Goal: Transaction & Acquisition: Purchase product/service

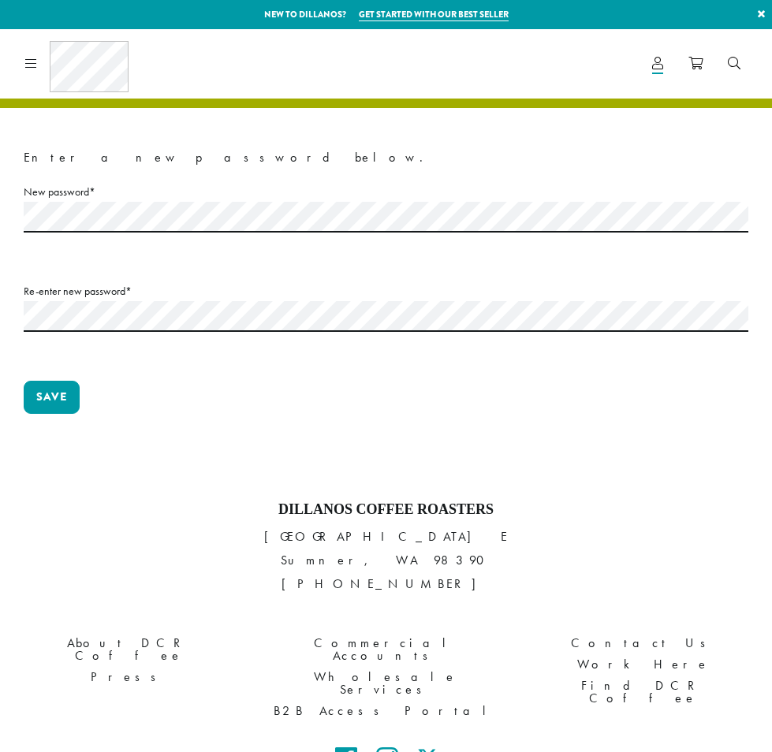
click at [65, 195] on label "New password * Required" at bounding box center [386, 192] width 724 height 20
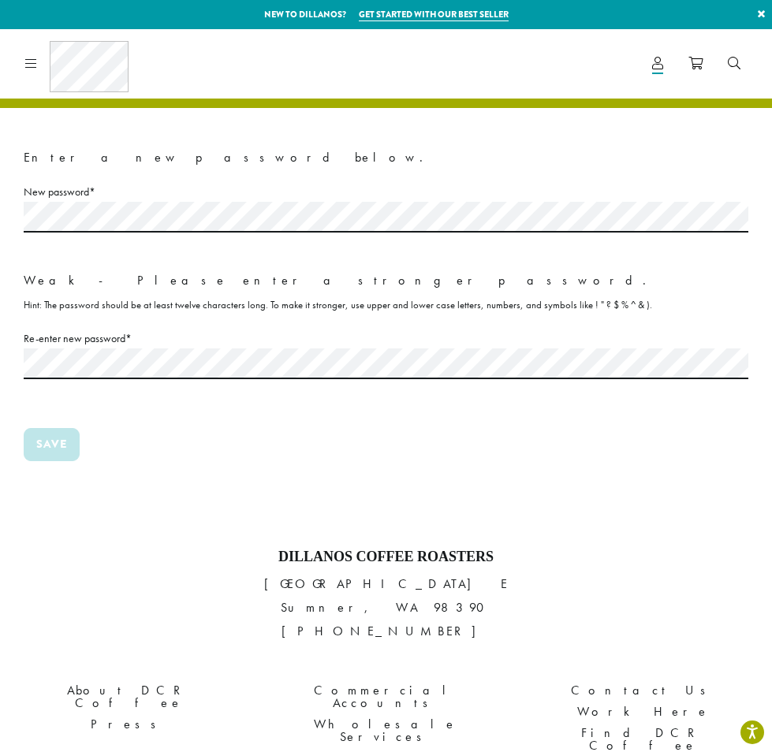
click at [493, 244] on p "New password * Required Weak - Please enter a stronger password. Hint: The pass…" at bounding box center [386, 249] width 724 height 134
click at [253, 198] on label "New password * Required" at bounding box center [386, 192] width 724 height 20
click at [121, 458] on p "Save" at bounding box center [386, 451] width 724 height 46
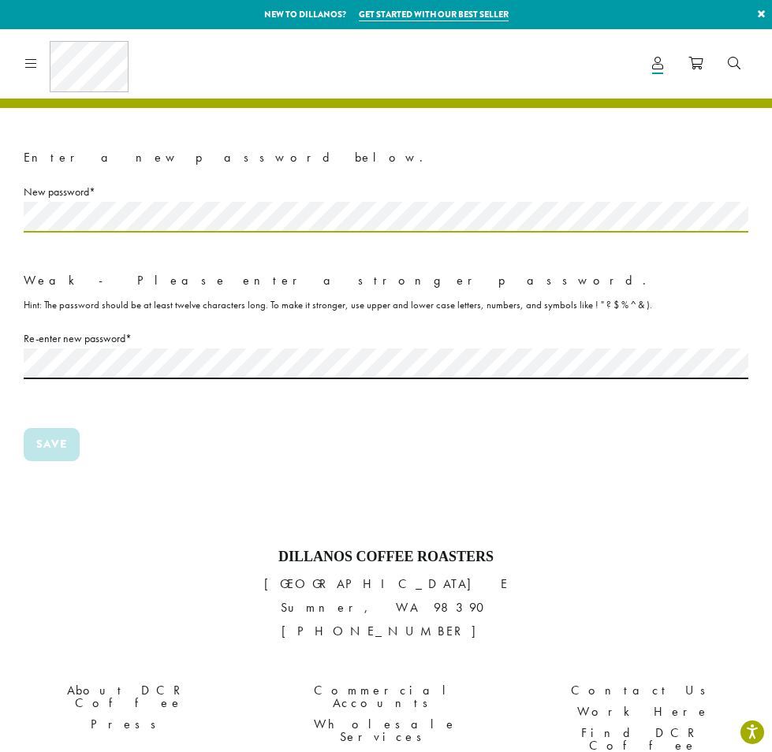
click at [0, 205] on html "Accessibility Screen-Reader Guide, Feedback, and Issue Reporting | New window N…" at bounding box center [386, 485] width 772 height 970
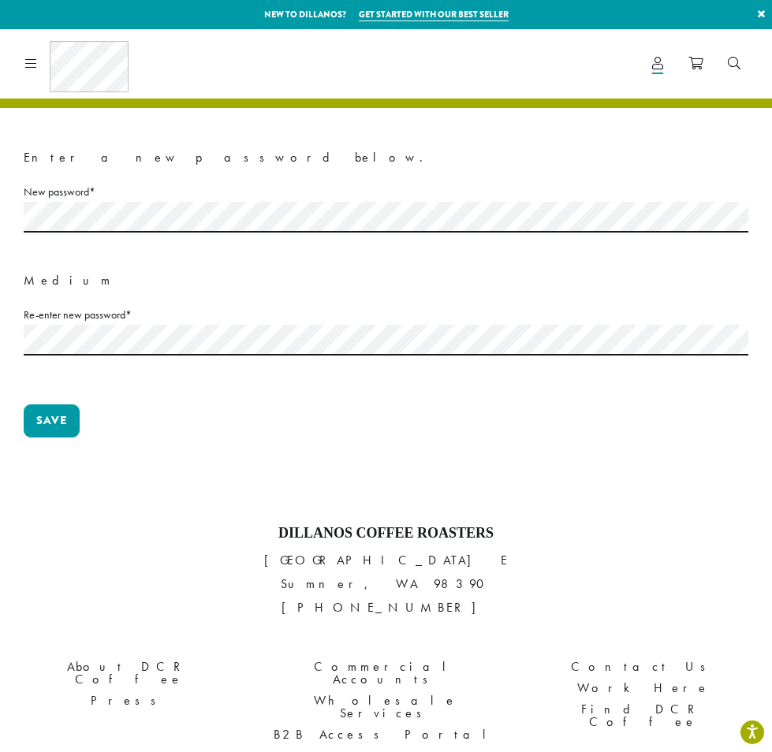
click at [212, 178] on form "Enter a new password below. New password * Required Medium Re-enter new passwor…" at bounding box center [386, 305] width 724 height 318
click at [0, 346] on html "Accessibility Screen-Reader Guide, Feedback, and Issue Reporting | New window N…" at bounding box center [386, 473] width 772 height 947
click at [34, 425] on button "Save" at bounding box center [52, 420] width 56 height 33
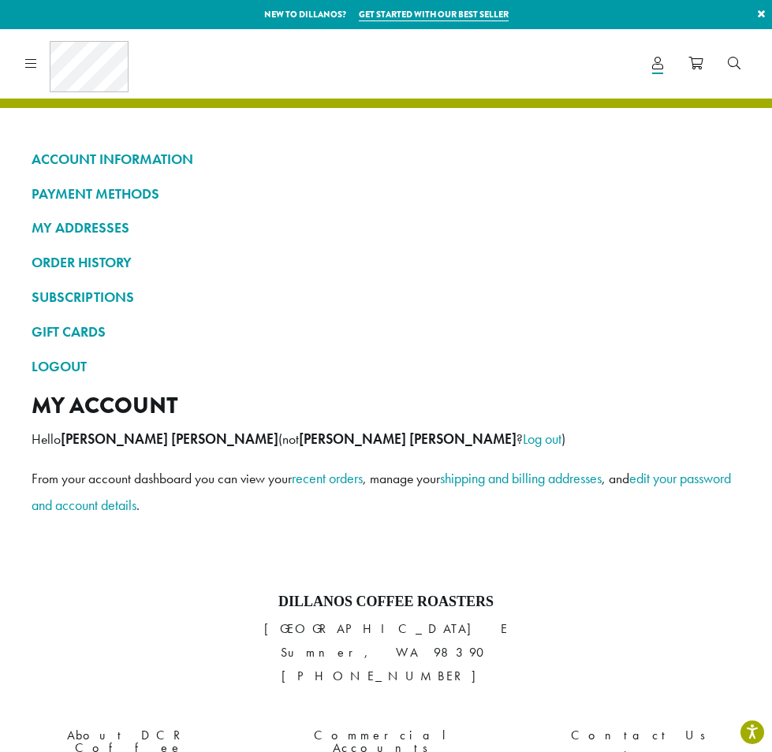
click at [28, 62] on icon at bounding box center [31, 63] width 12 height 13
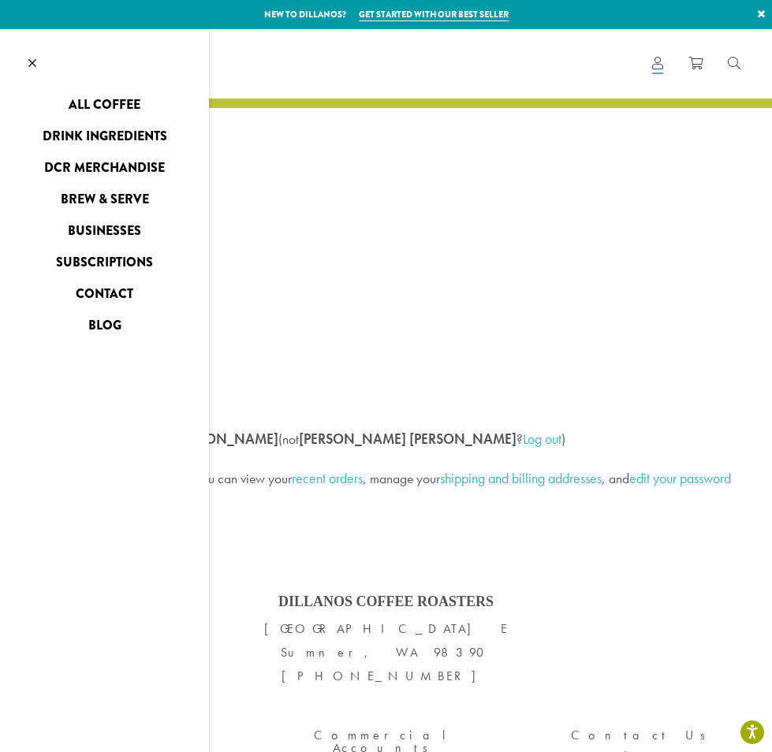
click at [82, 104] on link "All Coffee" at bounding box center [104, 104] width 209 height 25
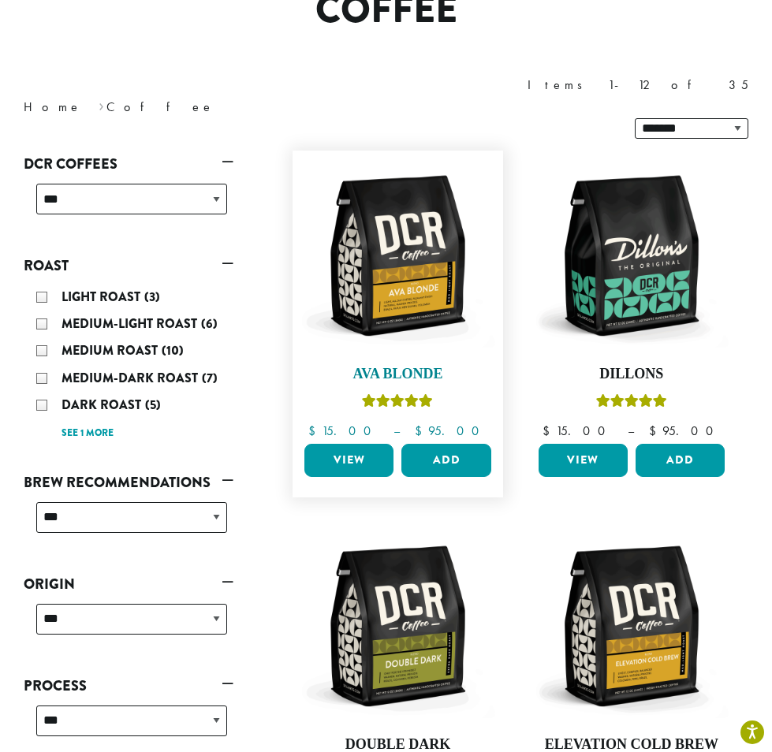
scroll to position [79, 0]
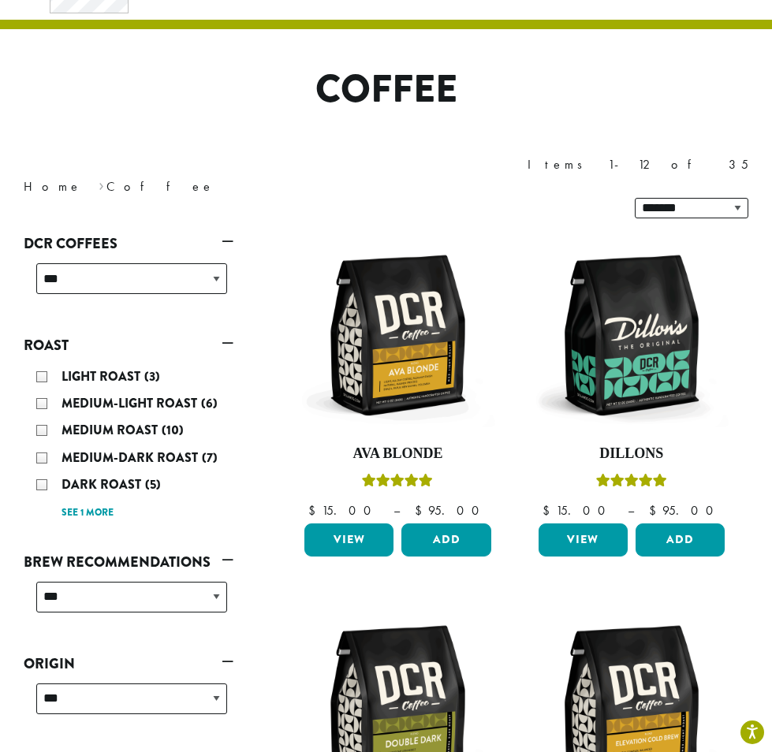
click at [43, 365] on div "Light Roast (3)" at bounding box center [131, 377] width 191 height 24
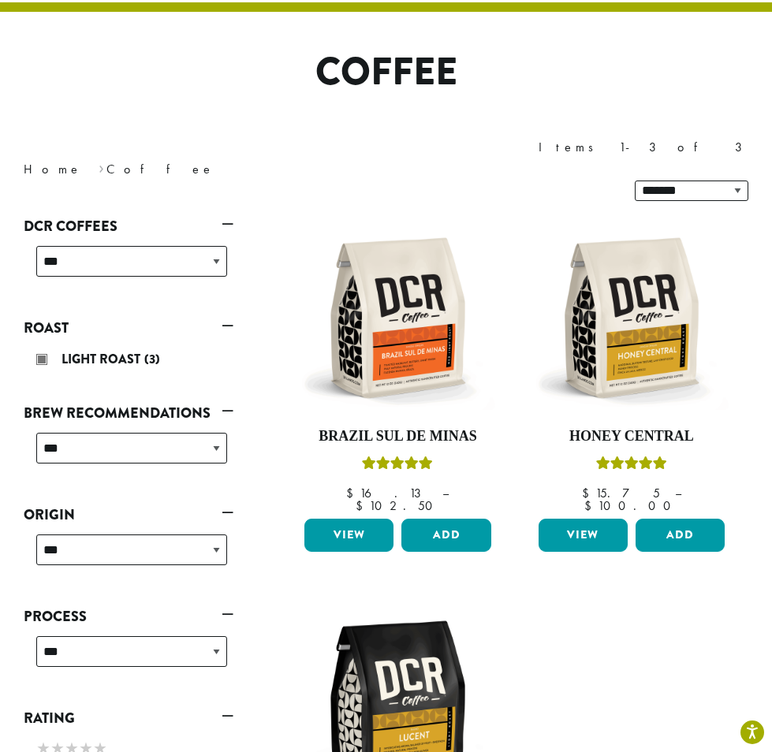
scroll to position [97, 0]
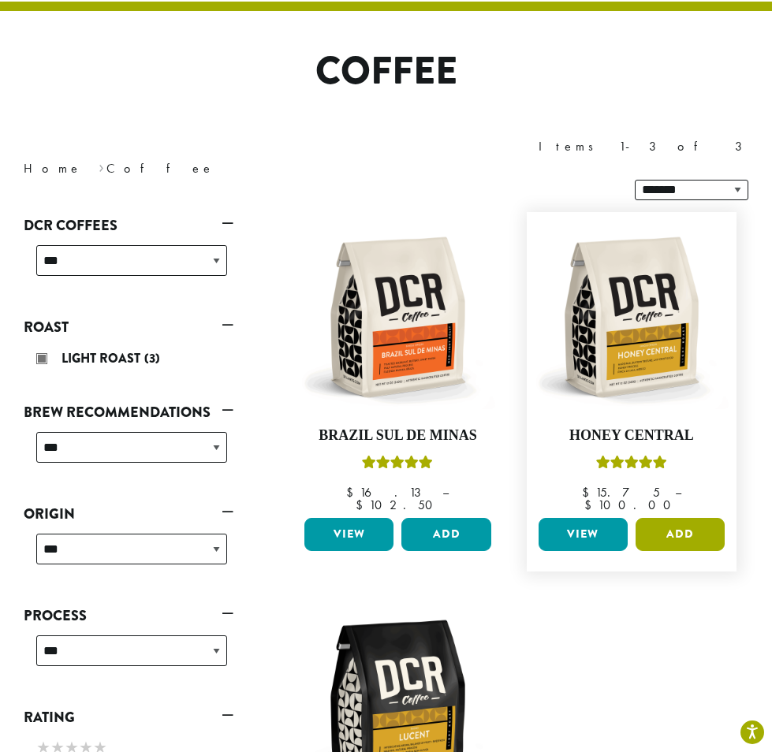
click at [677, 518] on button "Add" at bounding box center [679, 534] width 89 height 33
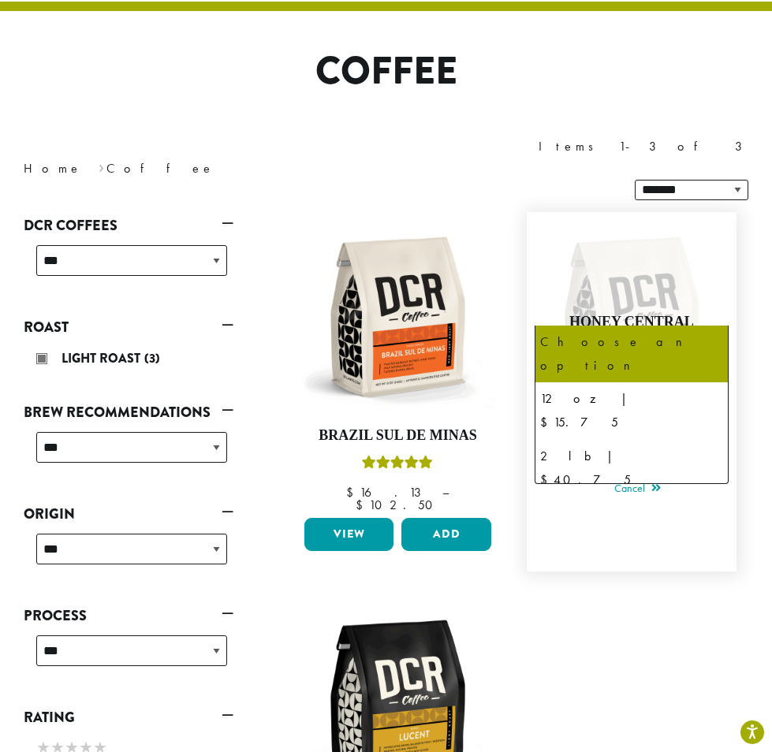
click at [655, 344] on span "Choose an option" at bounding box center [600, 359] width 117 height 31
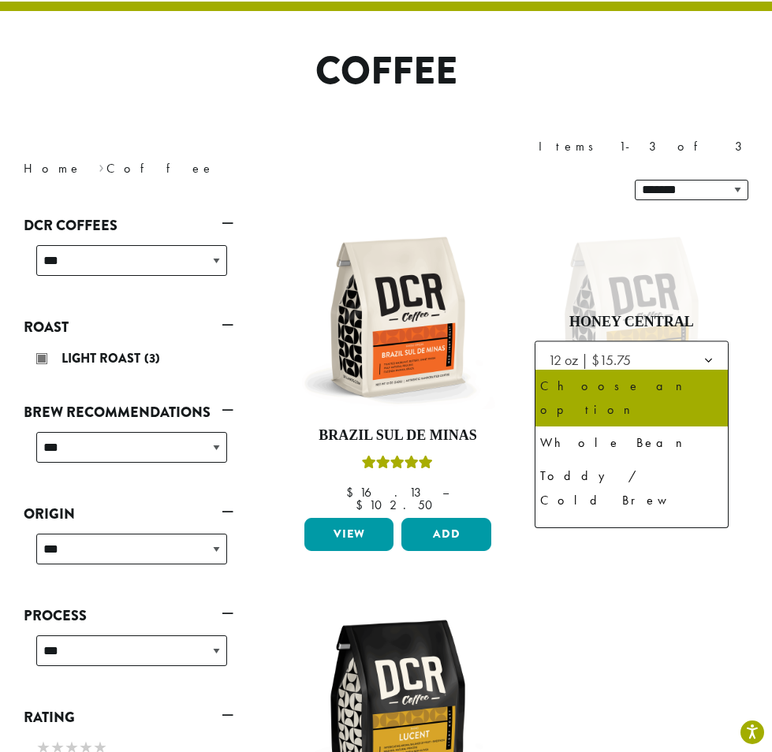
click at [653, 389] on span "Choose an option" at bounding box center [600, 404] width 117 height 31
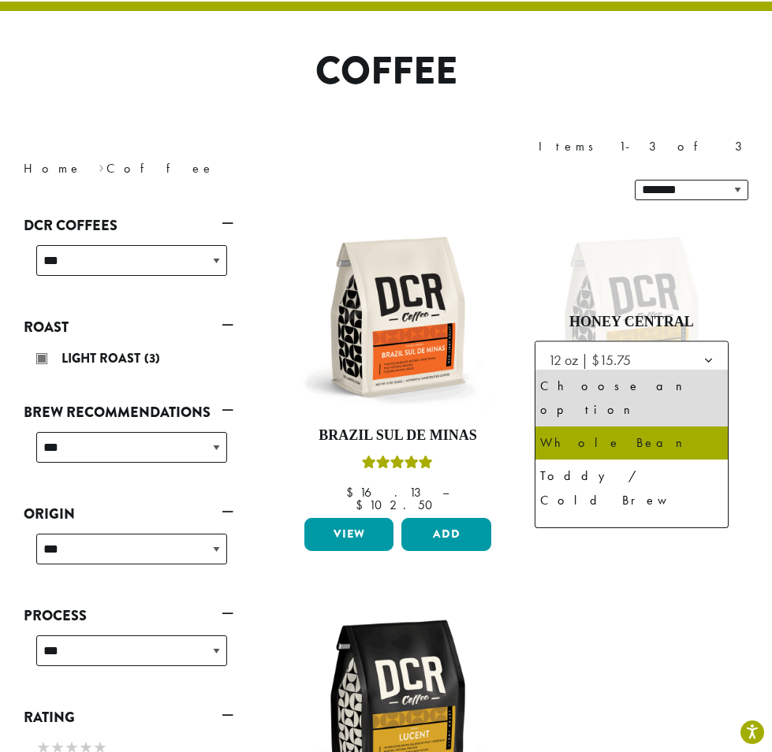
select select "*********"
select select "**********"
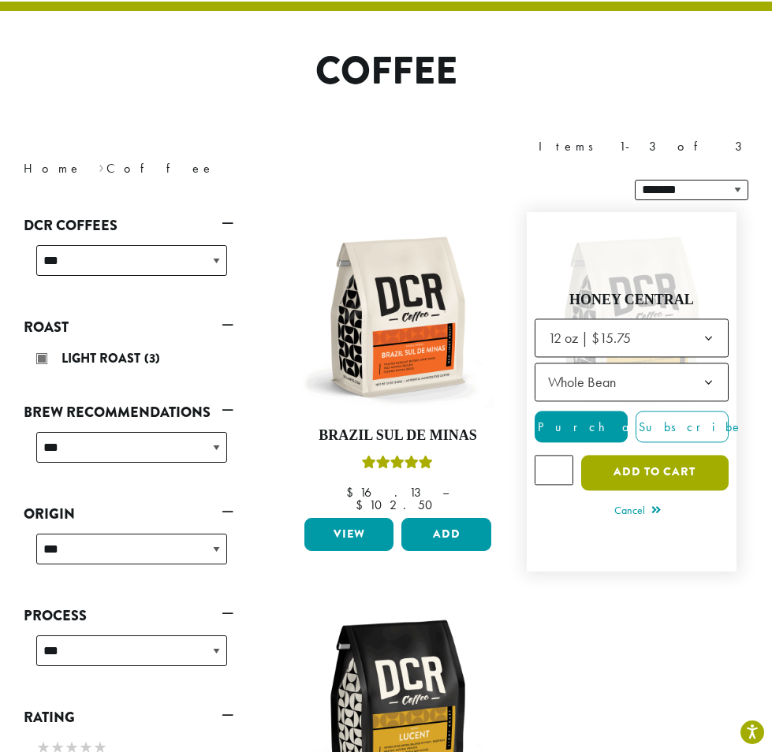
click at [646, 455] on button "Add to cart" at bounding box center [654, 472] width 147 height 35
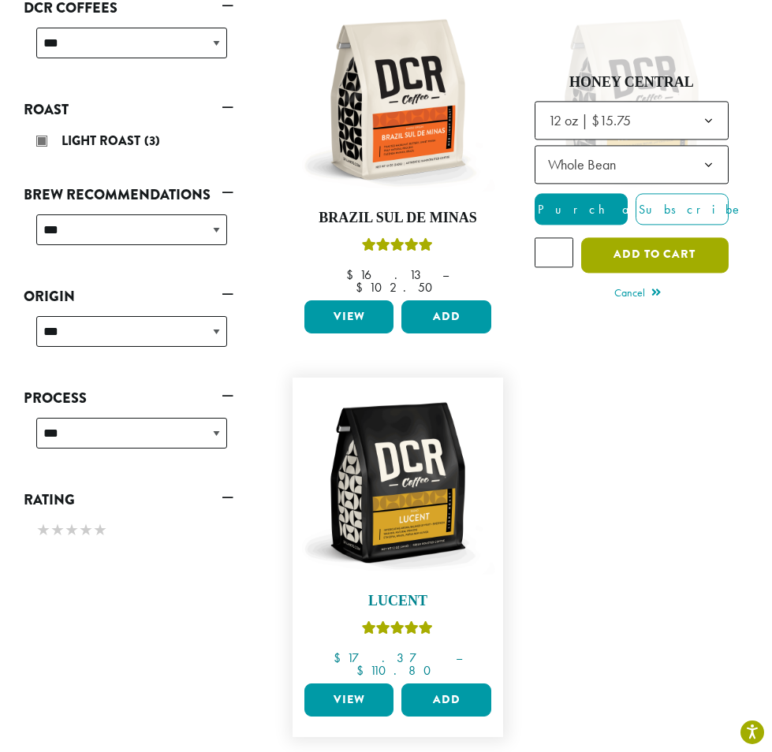
scroll to position [333, 0]
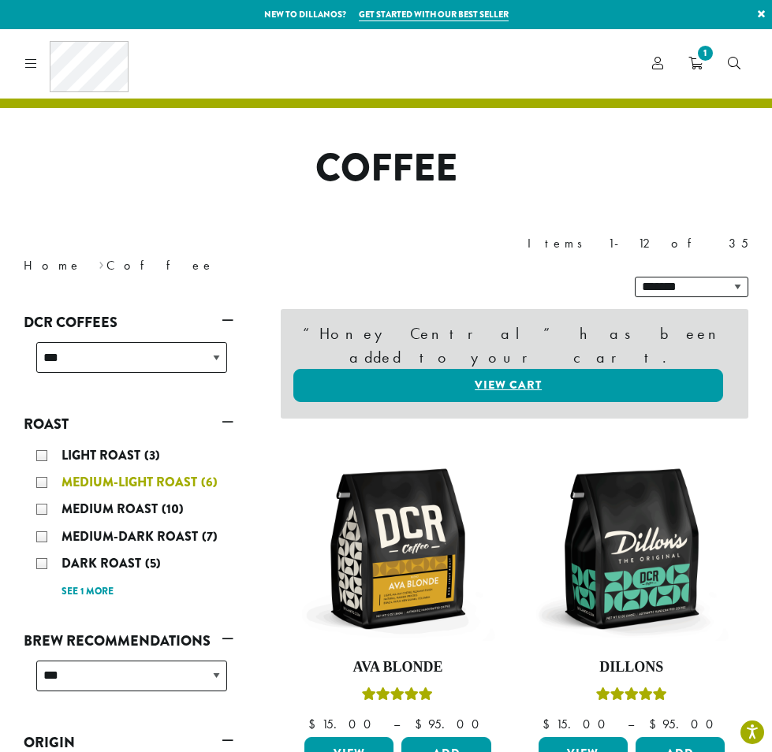
click at [42, 471] on div "Medium-Light Roast (6)" at bounding box center [131, 483] width 191 height 24
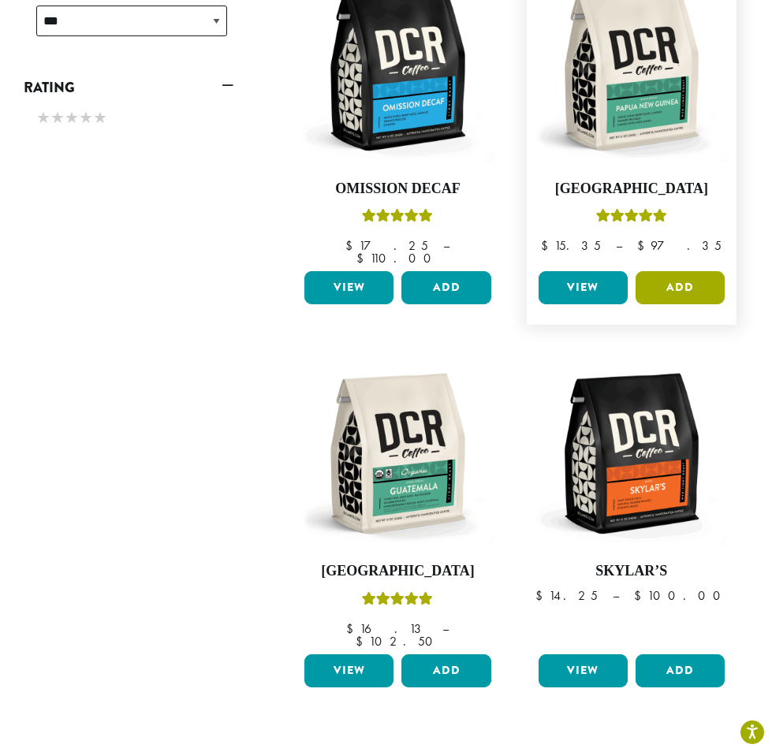
scroll to position [728, 0]
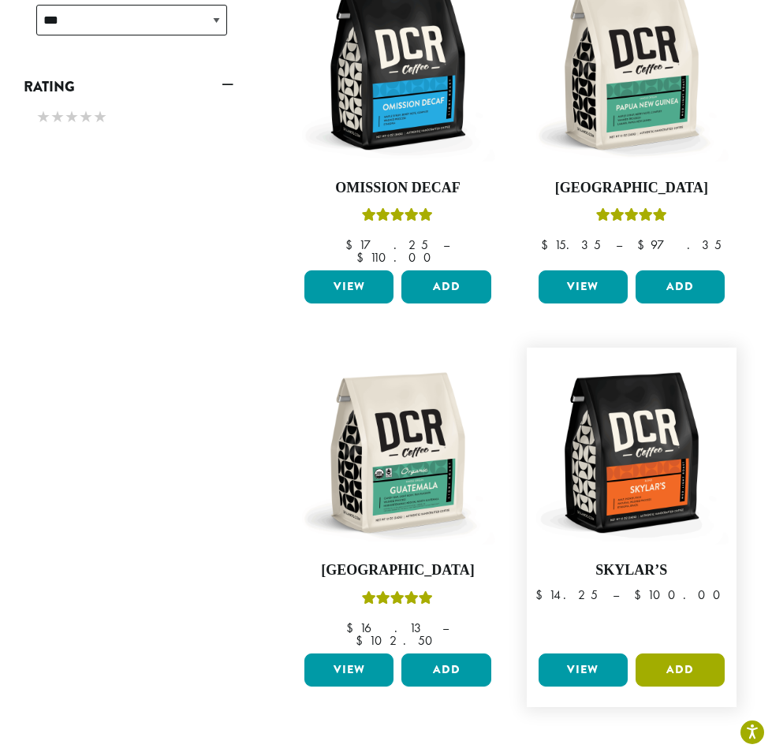
click at [682, 653] on button "Add" at bounding box center [679, 669] width 89 height 33
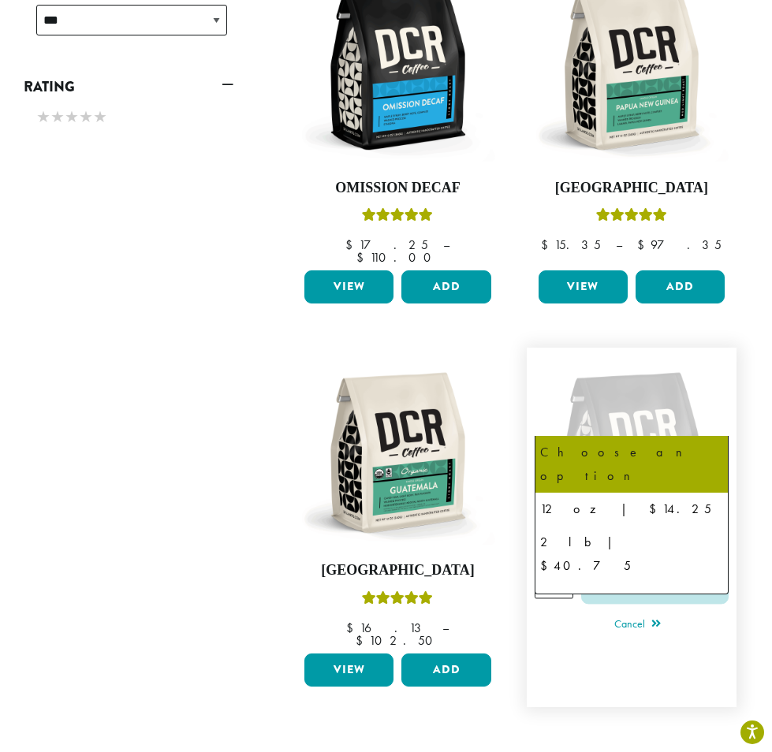
click at [657, 480] on span "Choose an option" at bounding box center [600, 495] width 117 height 31
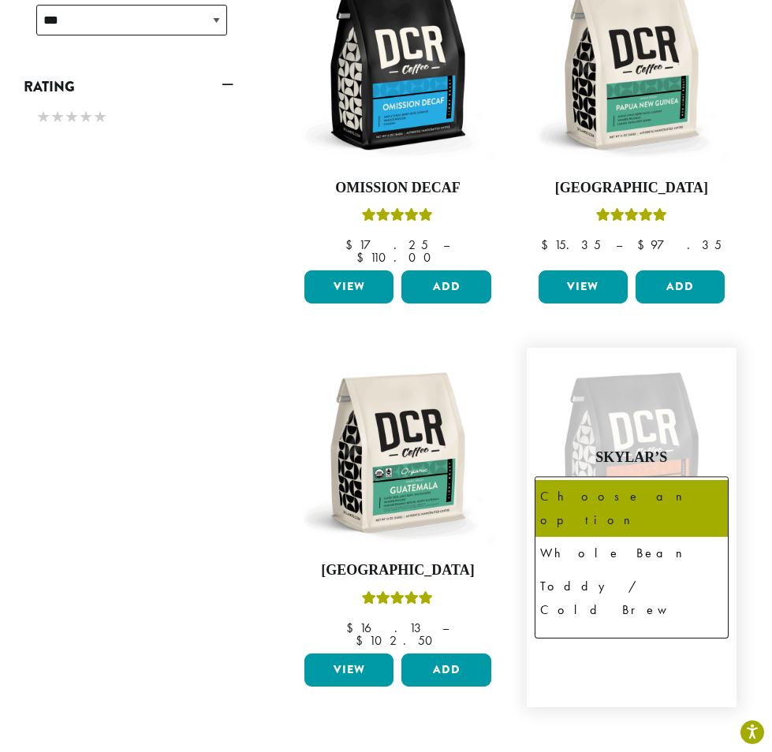
click at [620, 524] on span "Choose an option" at bounding box center [600, 539] width 117 height 31
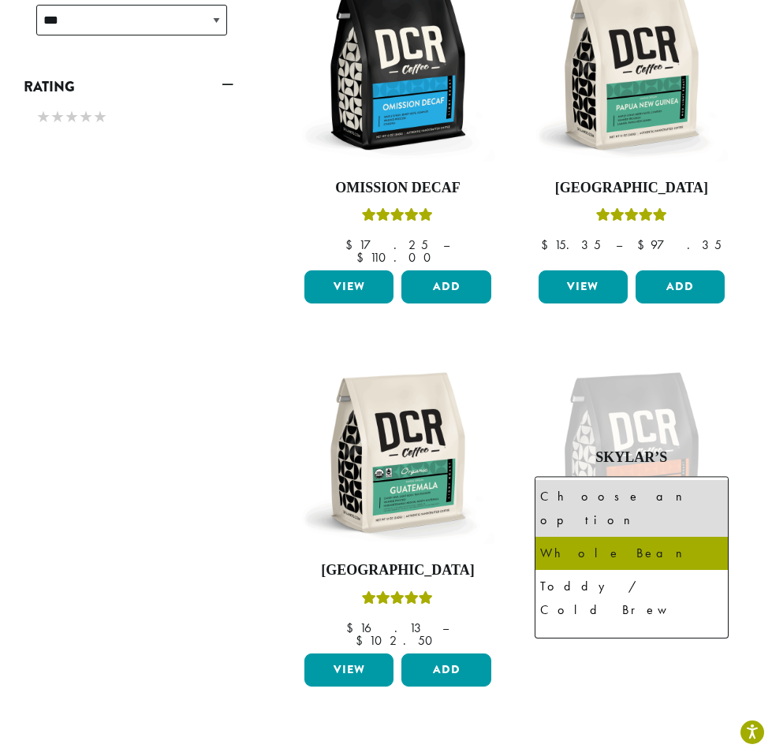
select select "*********"
select select "**********"
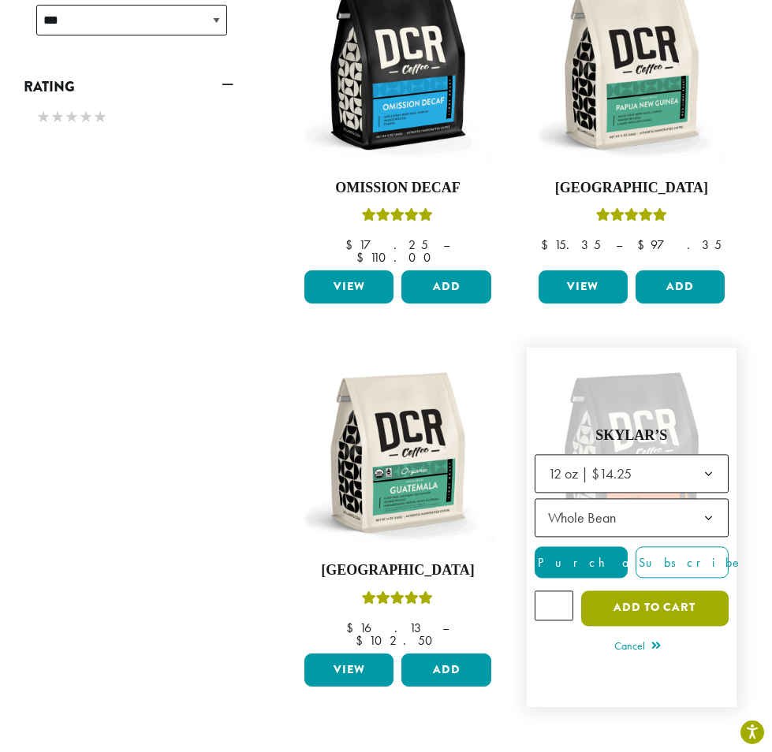
click at [631, 590] on button "Add to cart" at bounding box center [654, 607] width 147 height 35
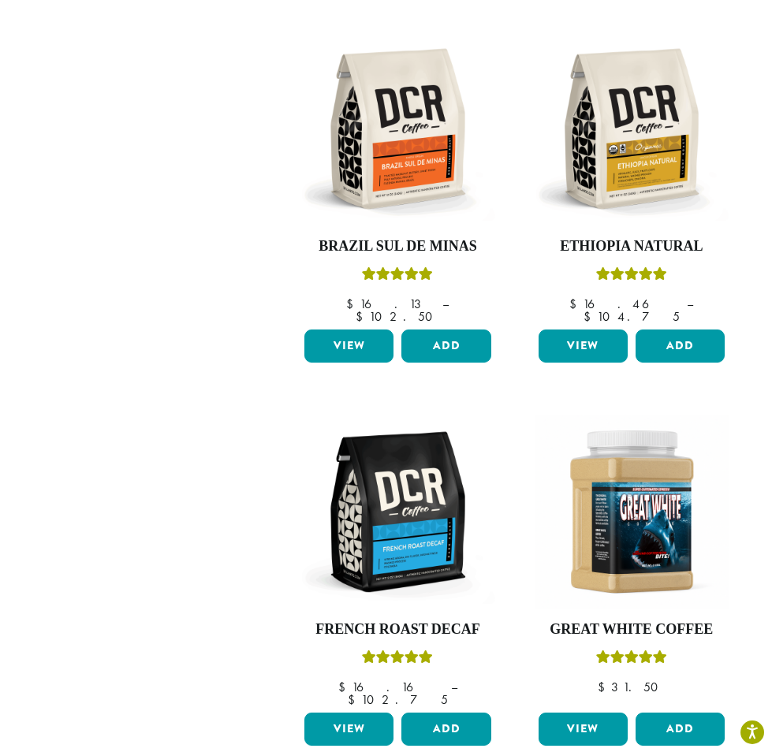
scroll to position [1025, 0]
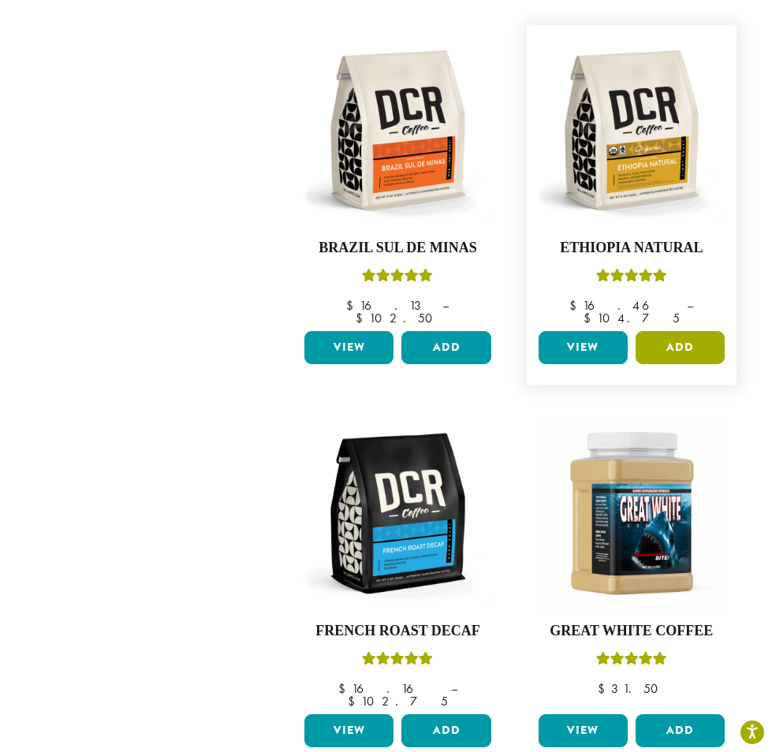
click at [679, 331] on button "Add" at bounding box center [679, 347] width 89 height 33
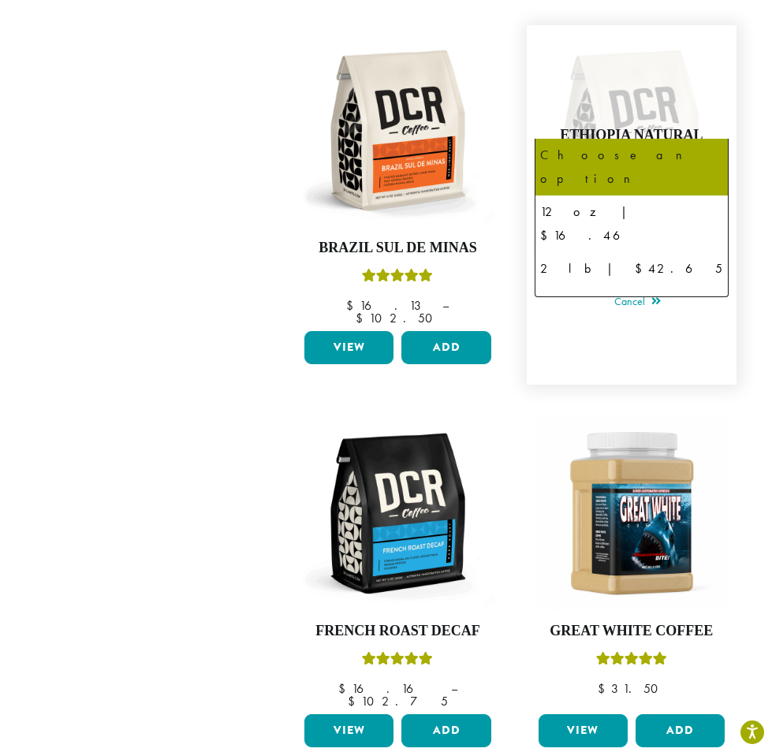
click at [650, 158] on span "Choose an option" at bounding box center [600, 173] width 117 height 31
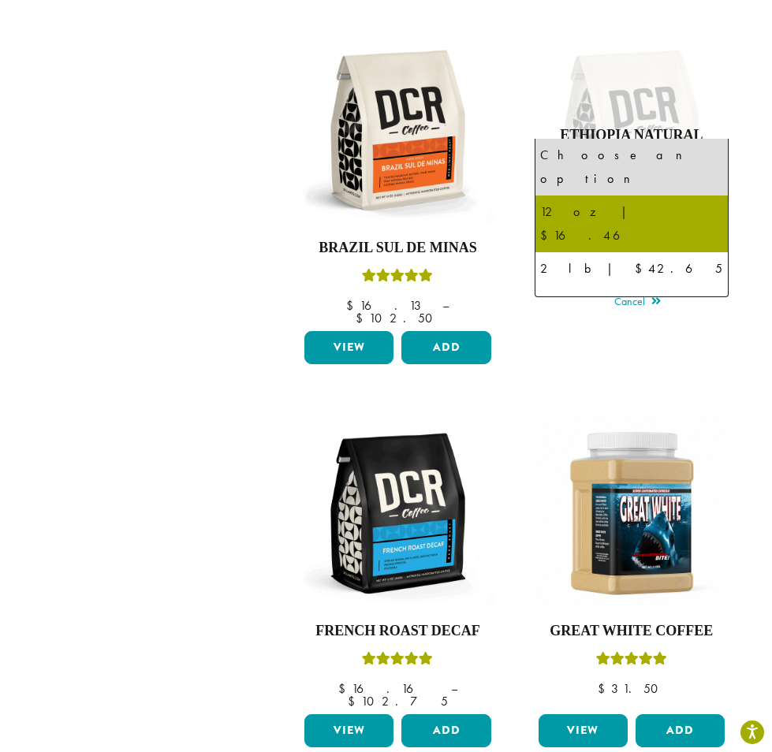
select select "*********"
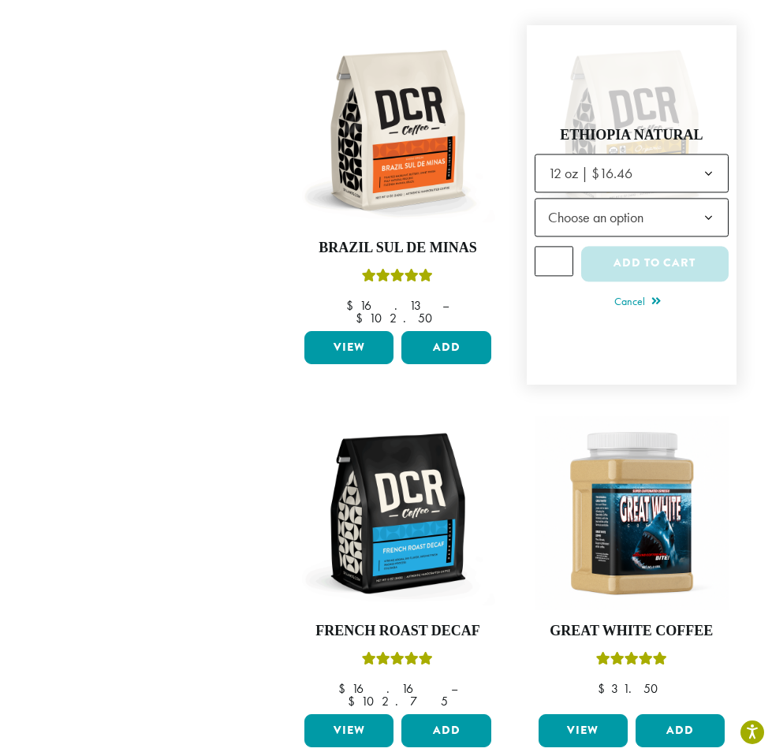
click at [642, 202] on span "Choose an option" at bounding box center [600, 217] width 117 height 31
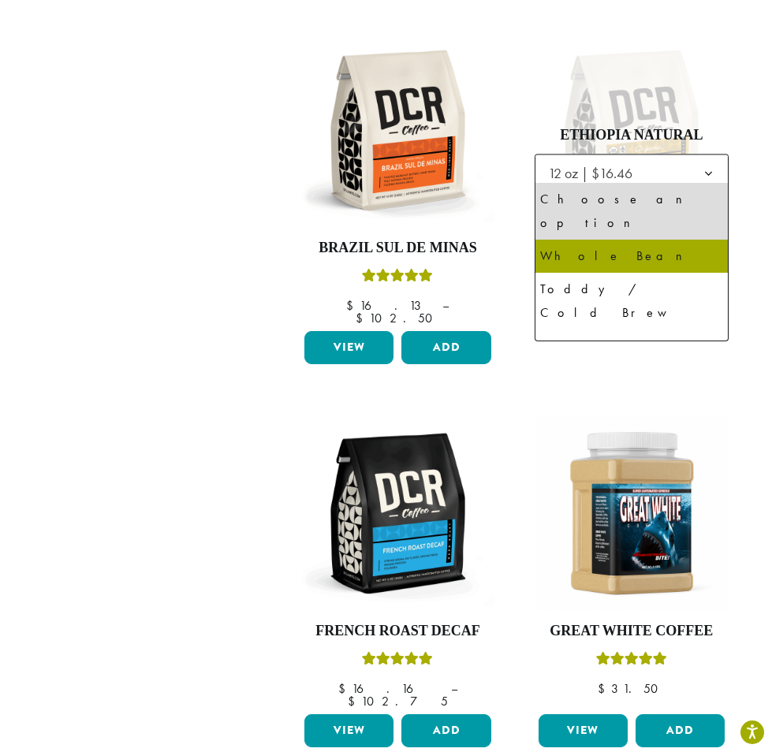
select select "**********"
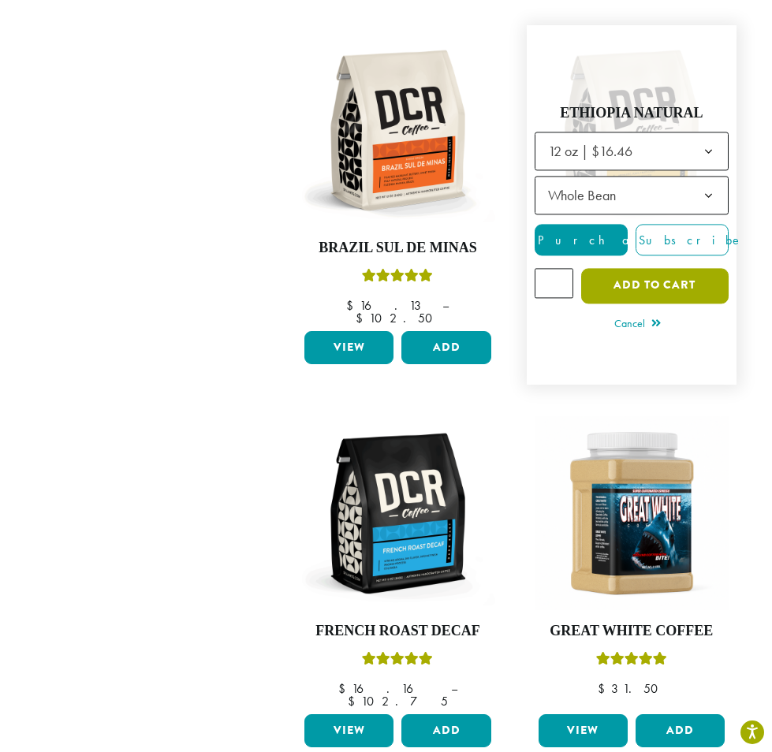
click at [643, 268] on button "Add to cart" at bounding box center [654, 285] width 147 height 35
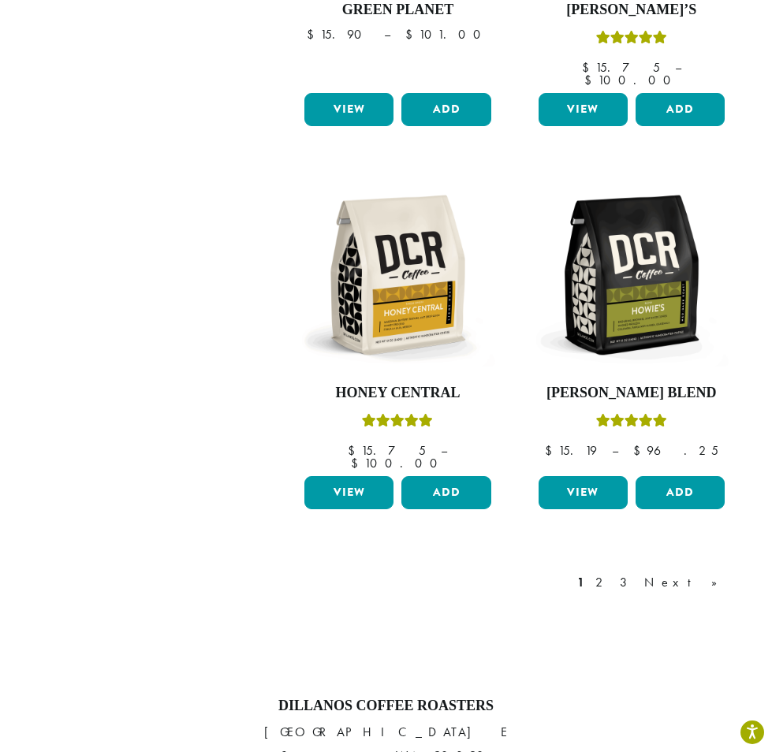
scroll to position [2049, 0]
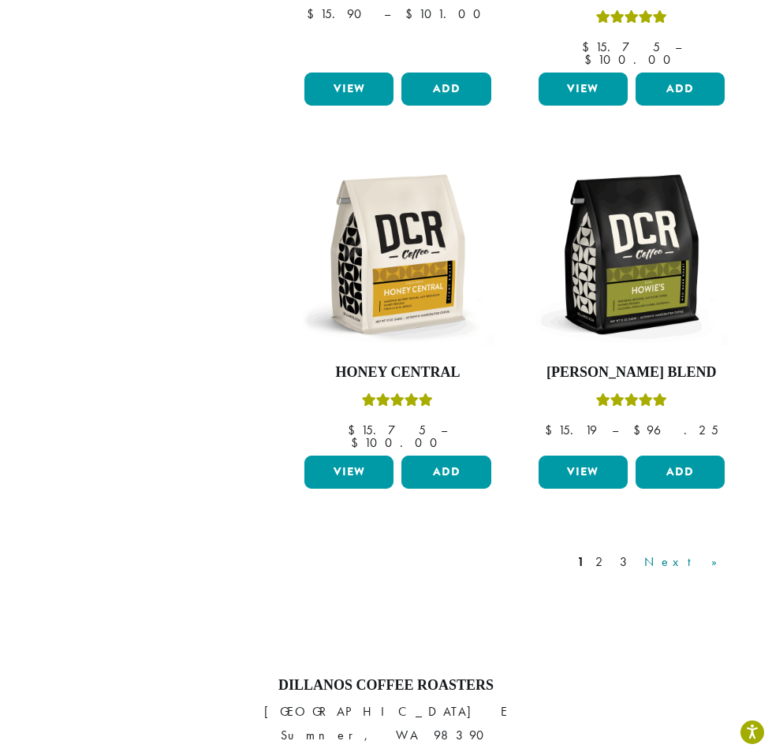
click at [709, 553] on link "Next »" at bounding box center [686, 562] width 91 height 19
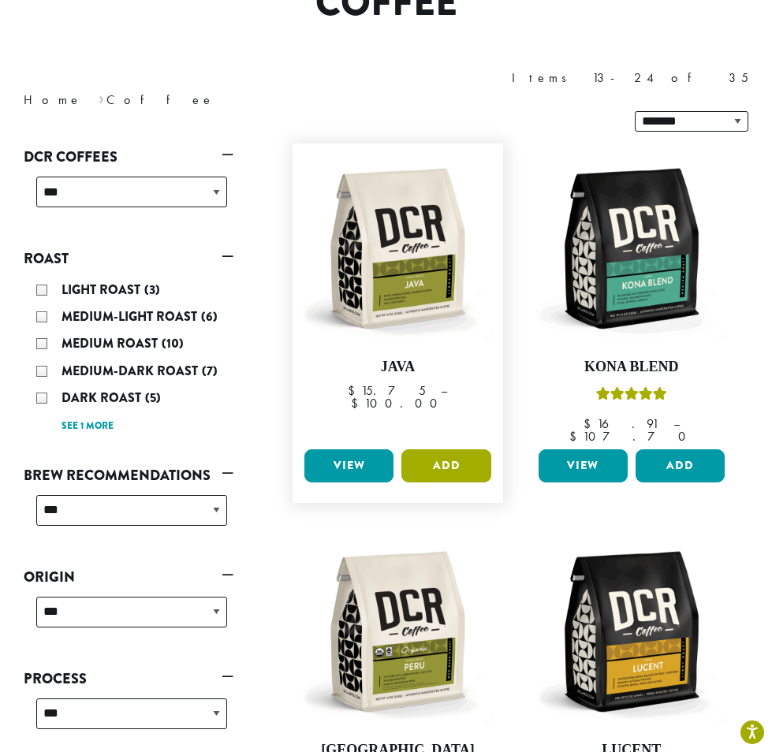
scroll to position [412, 0]
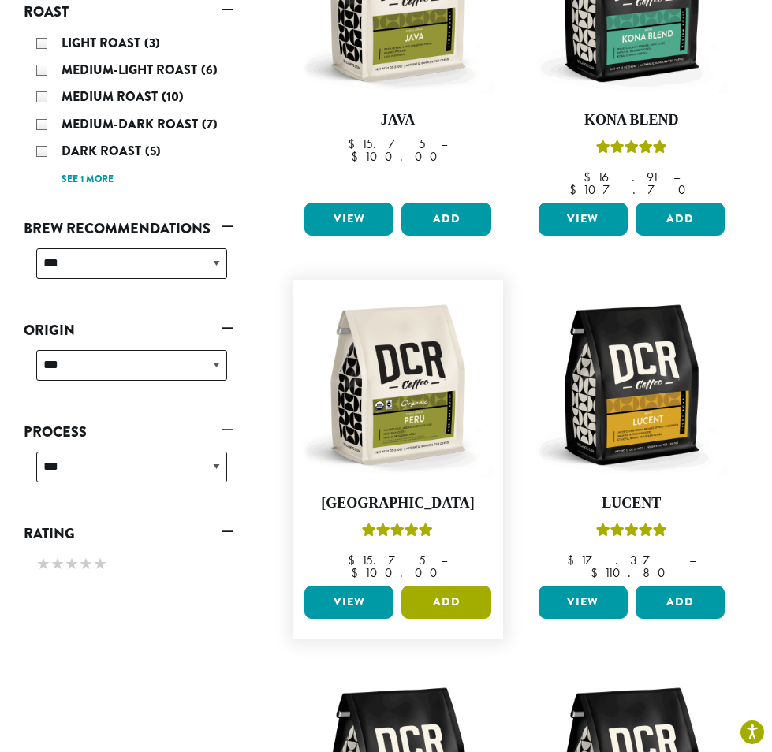
click at [456, 586] on button "Add" at bounding box center [445, 602] width 89 height 33
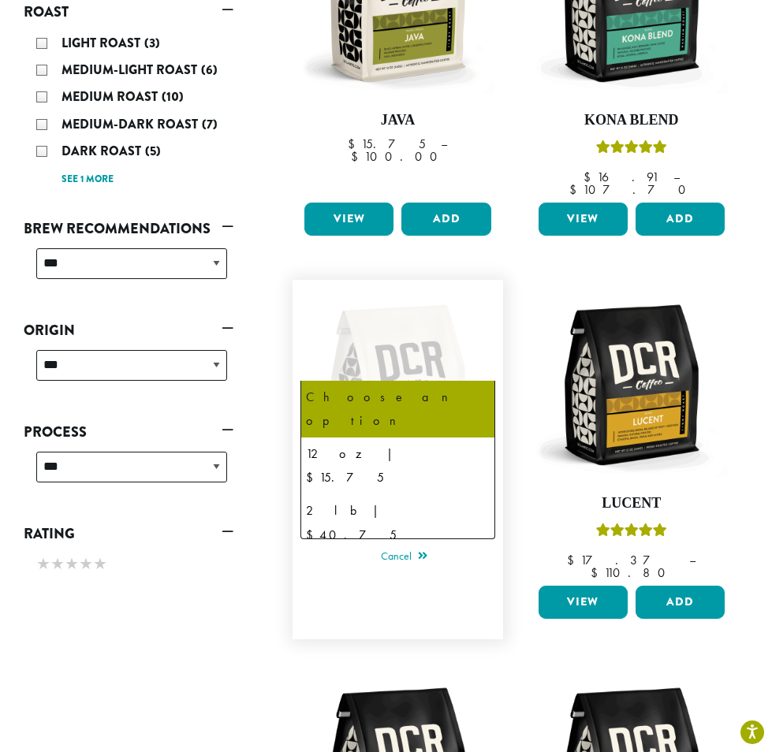
click at [368, 412] on span "Choose an option" at bounding box center [365, 427] width 117 height 31
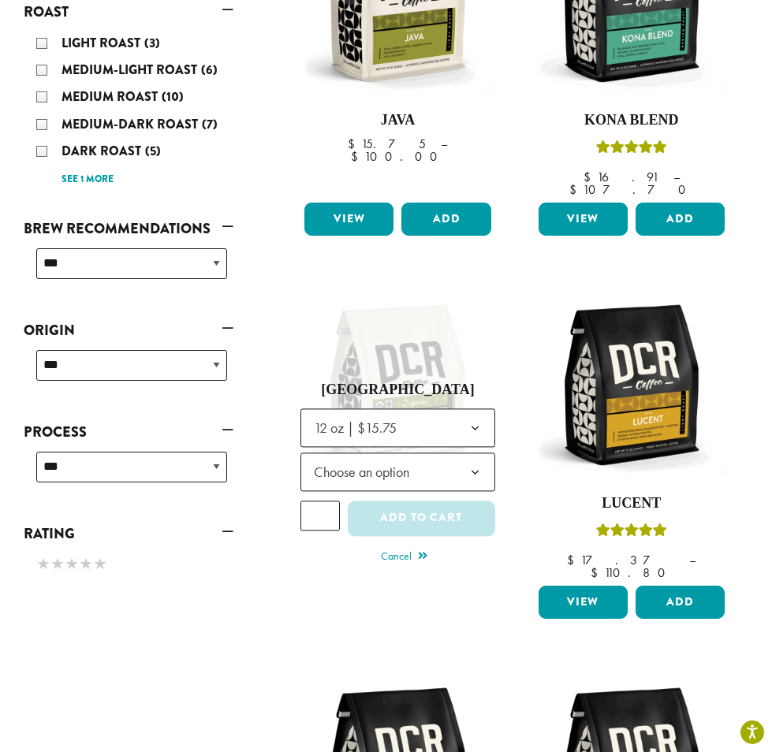
click at [373, 456] on span "Choose an option" at bounding box center [365, 471] width 117 height 31
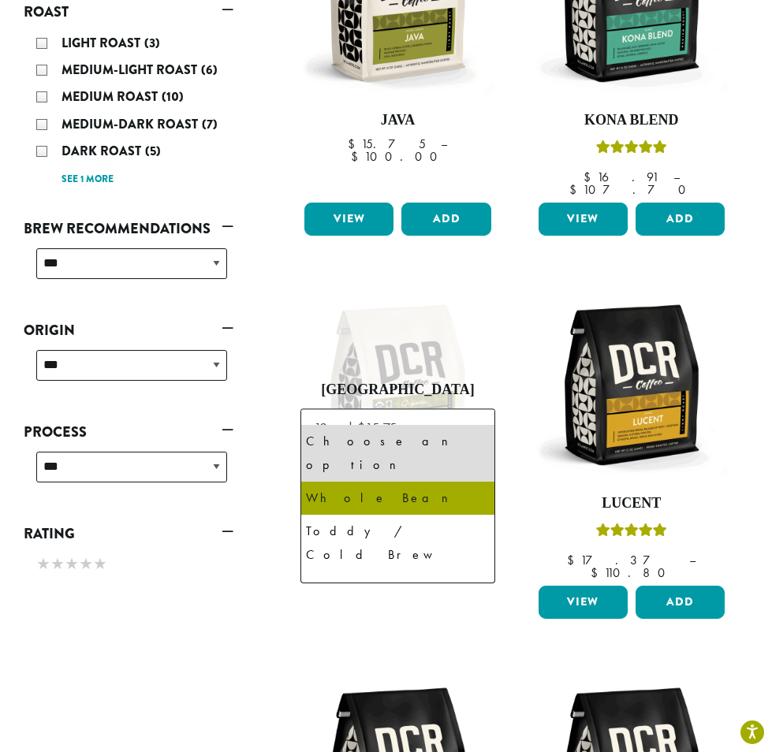
select select "*********"
select select "**********"
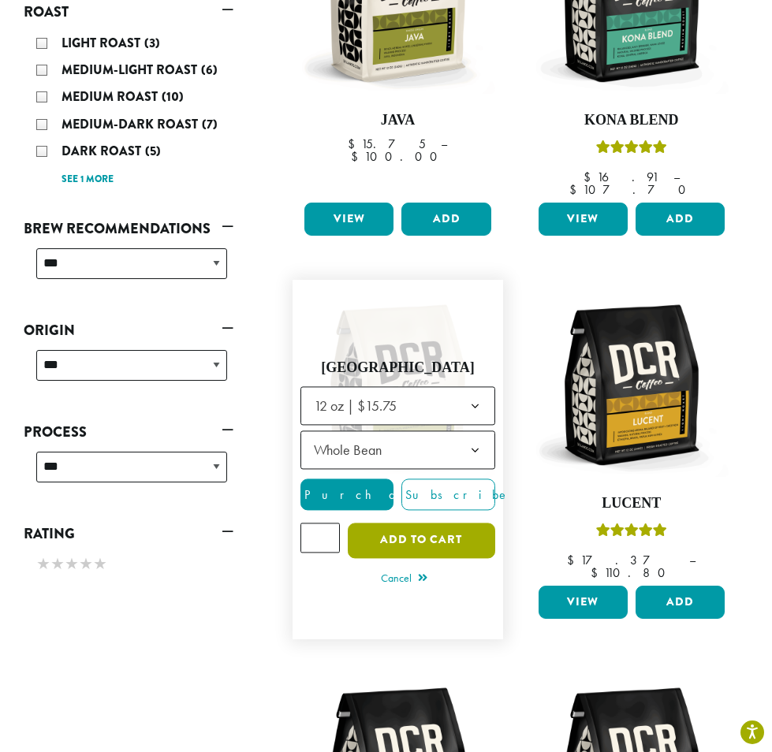
click at [419, 523] on button "Add to cart" at bounding box center [421, 540] width 147 height 35
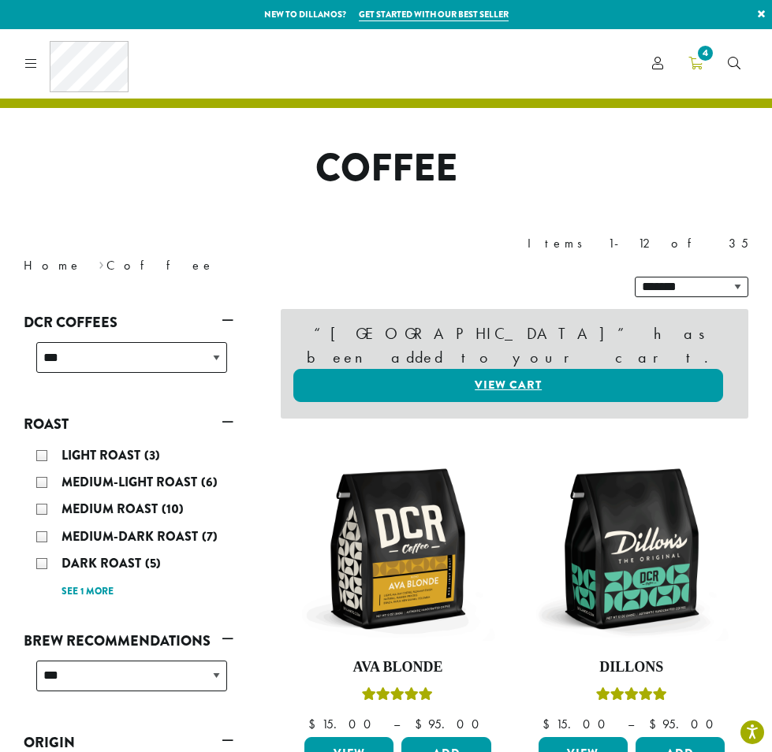
click at [704, 50] on span "4" at bounding box center [704, 53] width 21 height 21
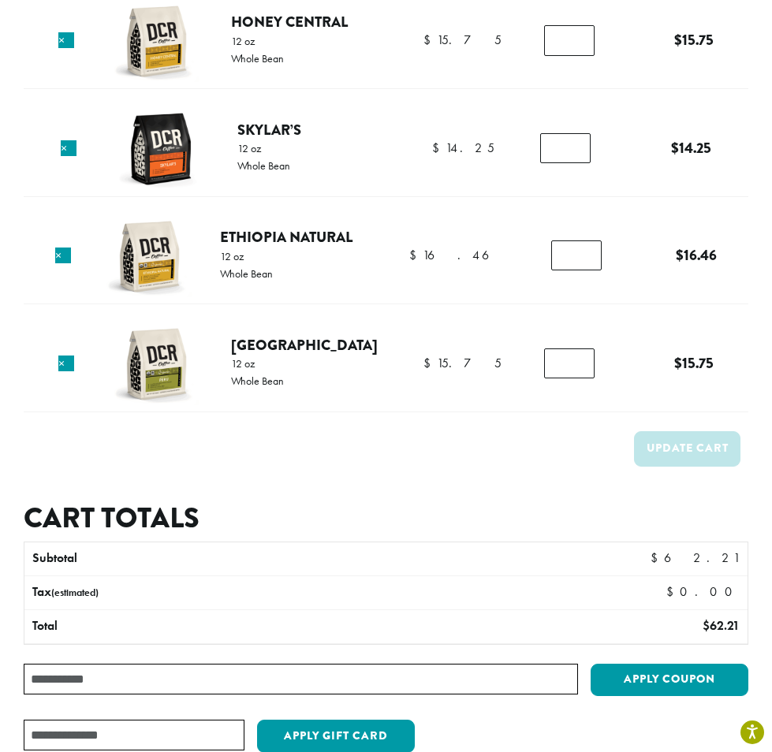
scroll to position [236, 0]
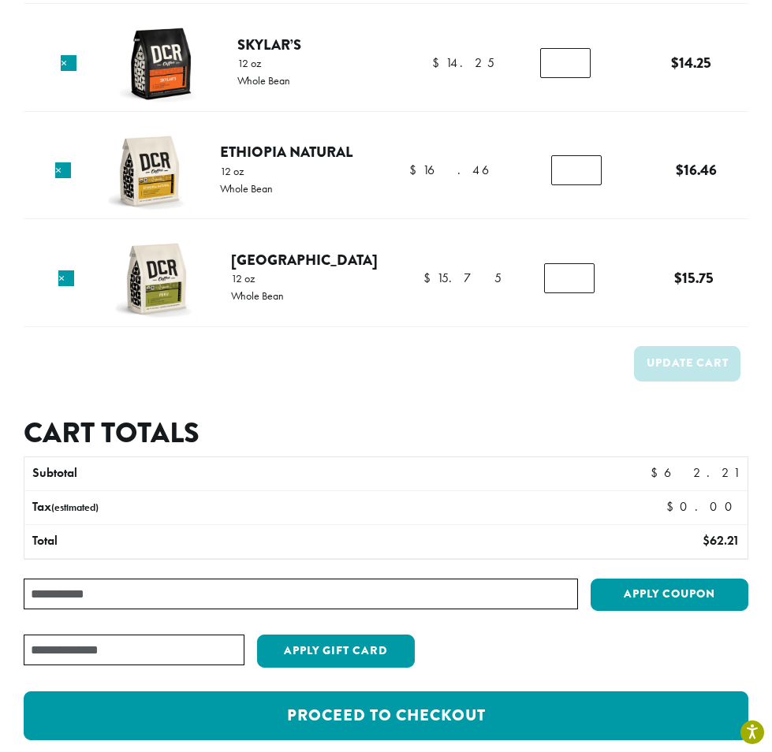
click at [199, 595] on input "Coupon:" at bounding box center [301, 594] width 554 height 31
type input "********"
click at [701, 587] on button "Apply coupon" at bounding box center [669, 595] width 158 height 32
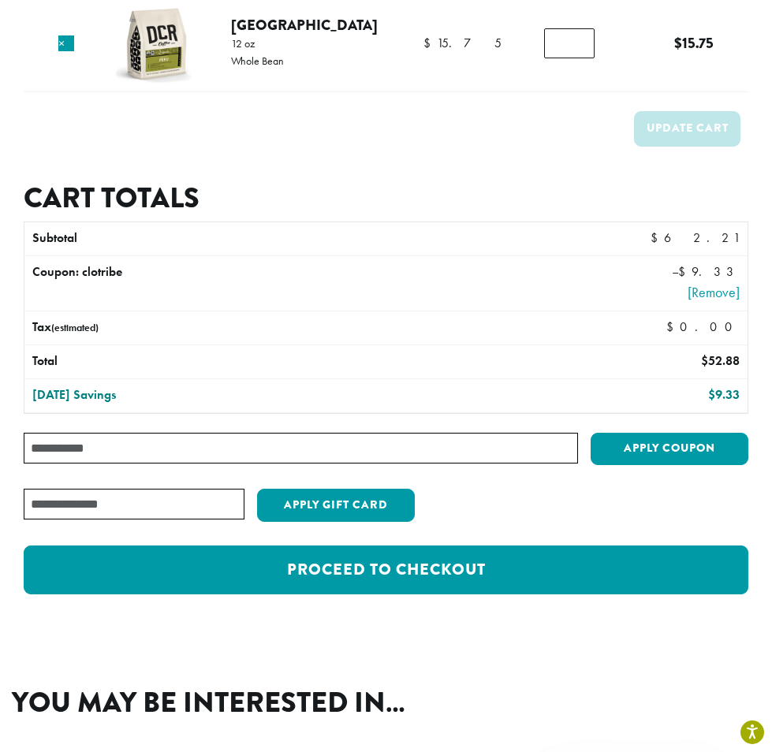
scroll to position [478, 0]
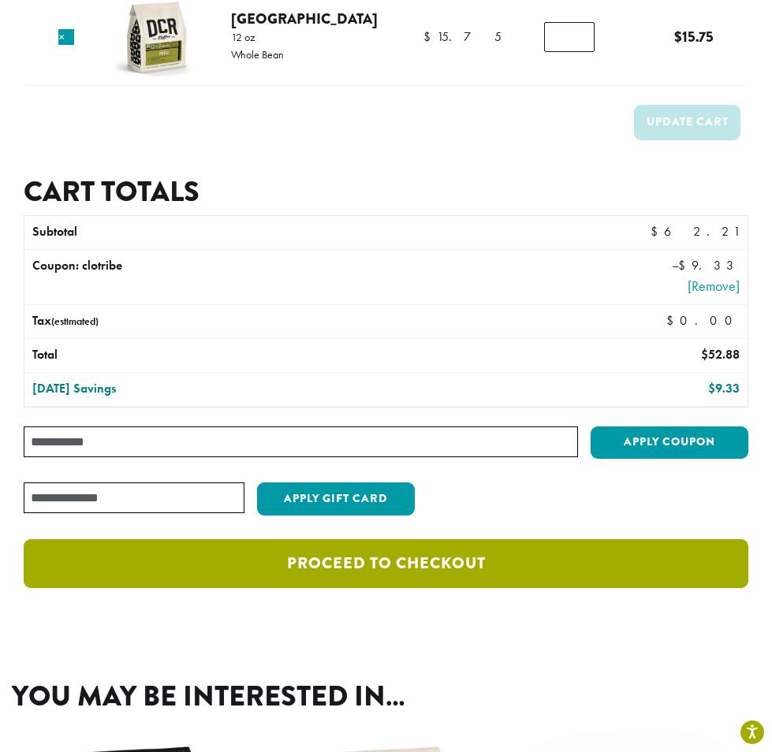
click at [389, 557] on link "Proceed to checkout" at bounding box center [386, 563] width 724 height 49
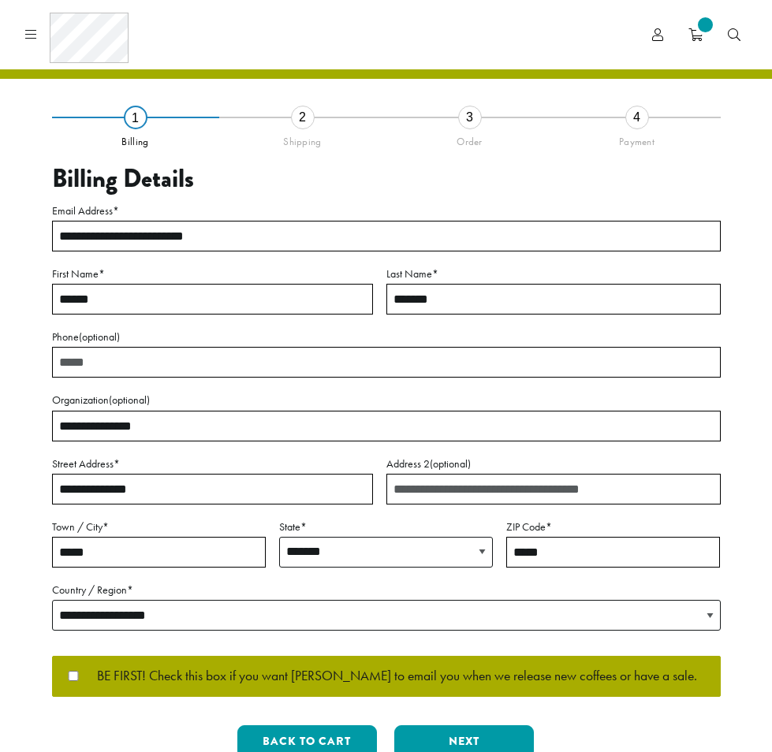
select select "**"
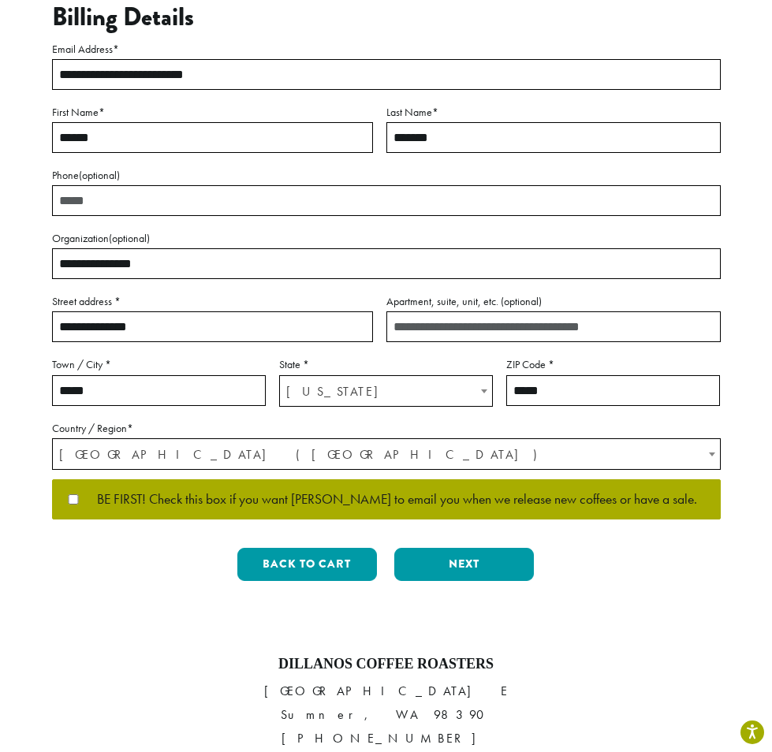
scroll to position [236, 0]
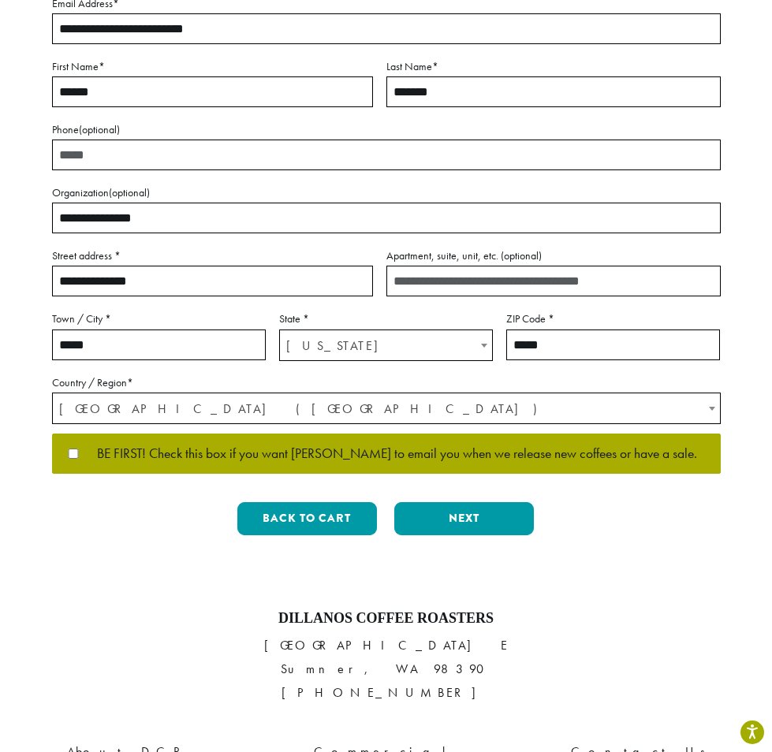
click at [78, 453] on label "BE FIRST! Check this box if you want [PERSON_NAME] to email you when we release…" at bounding box center [386, 454] width 642 height 14
click at [489, 516] on button "Next" at bounding box center [464, 518] width 140 height 33
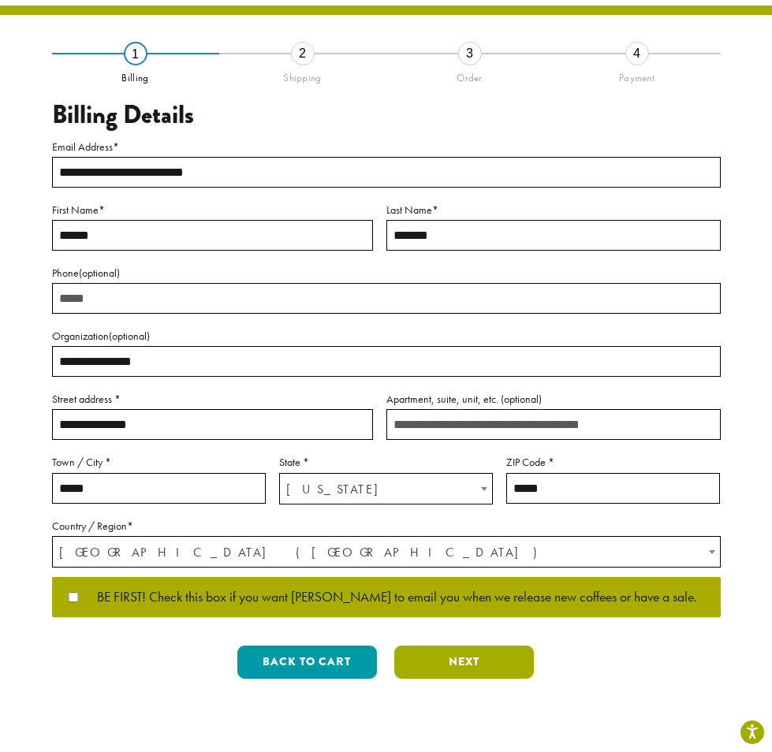
scroll to position [91, 0]
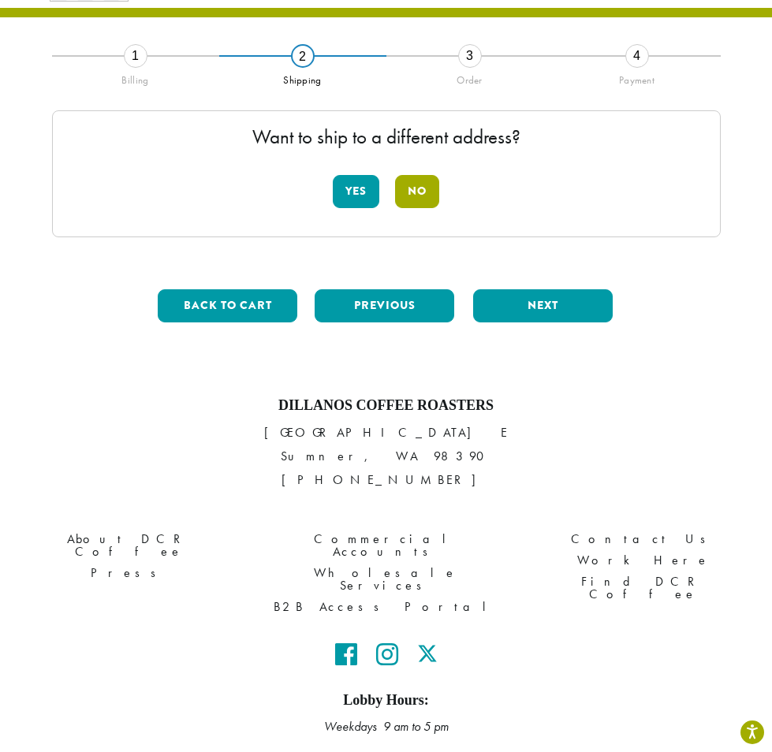
click at [426, 192] on button "No" at bounding box center [417, 191] width 44 height 33
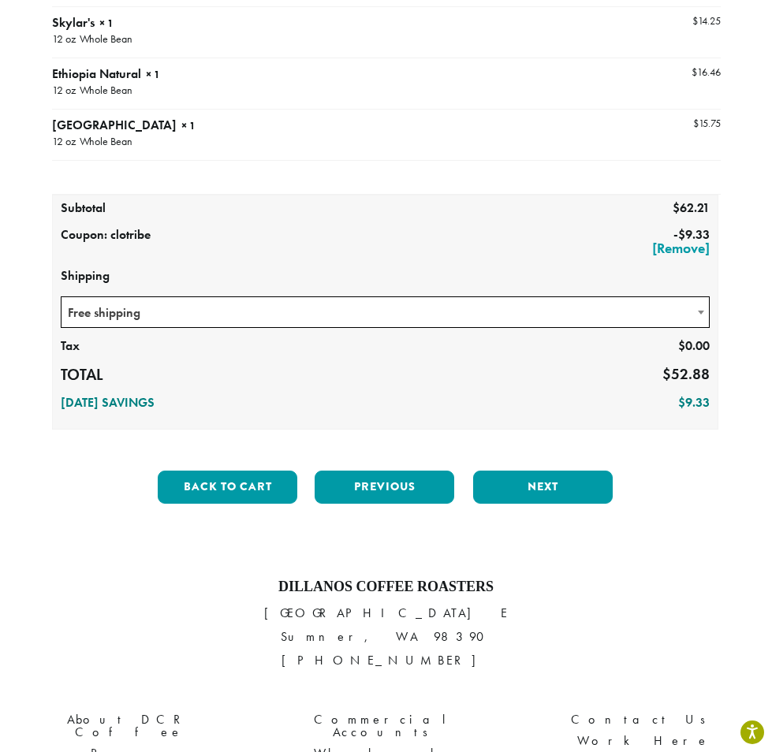
scroll to position [365, 0]
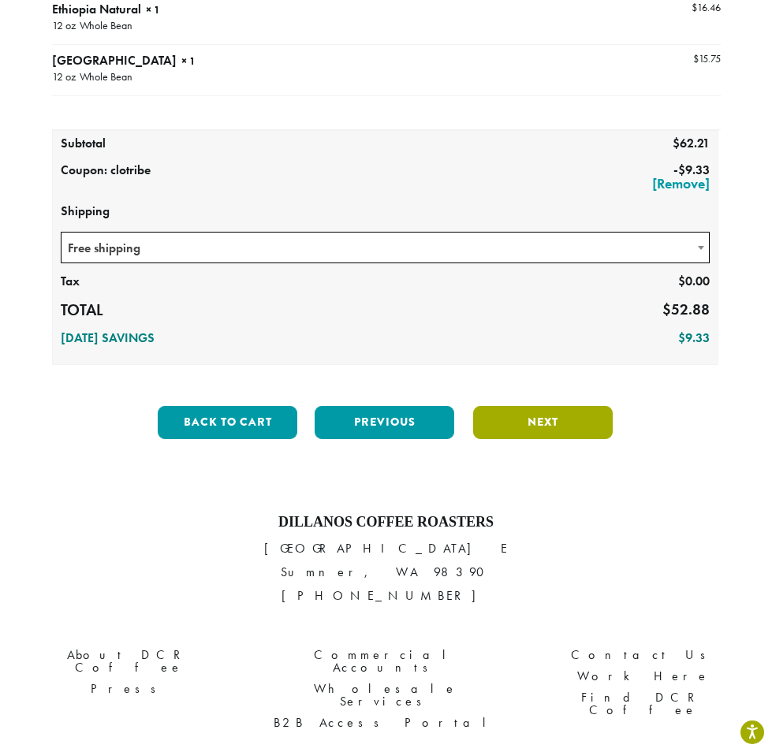
click at [564, 432] on button "Next" at bounding box center [543, 422] width 140 height 33
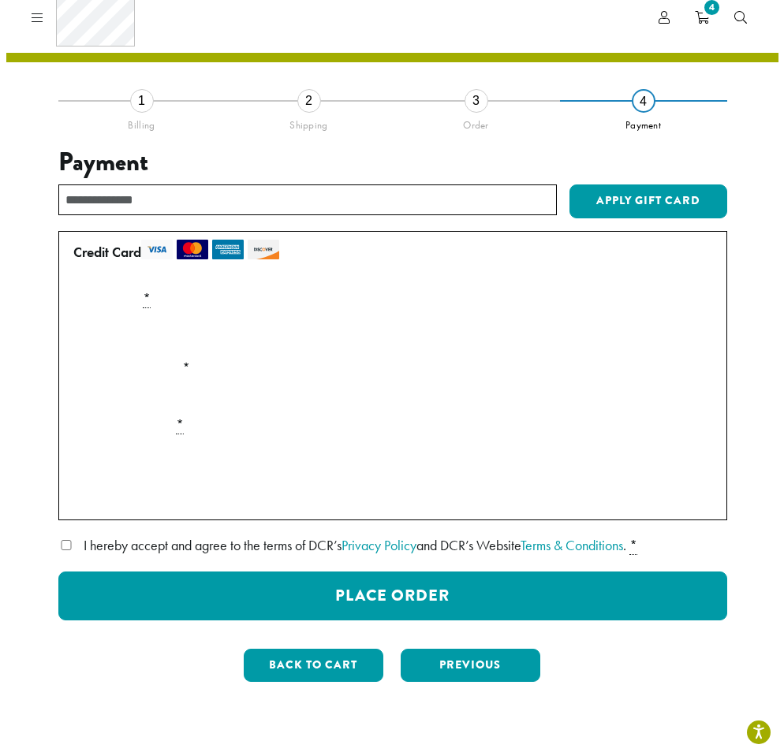
scroll to position [0, 0]
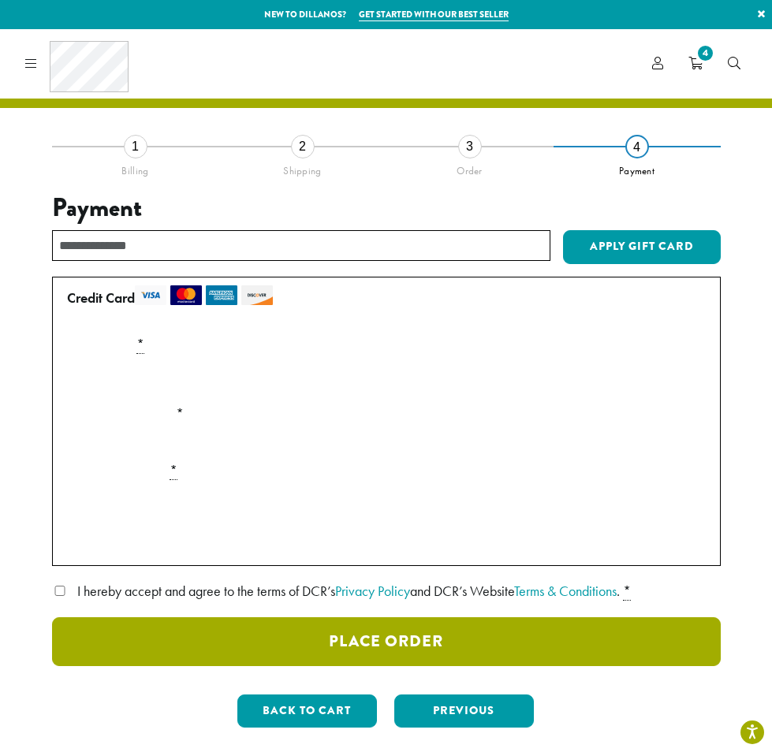
click at [414, 636] on button "Place Order" at bounding box center [386, 641] width 668 height 49
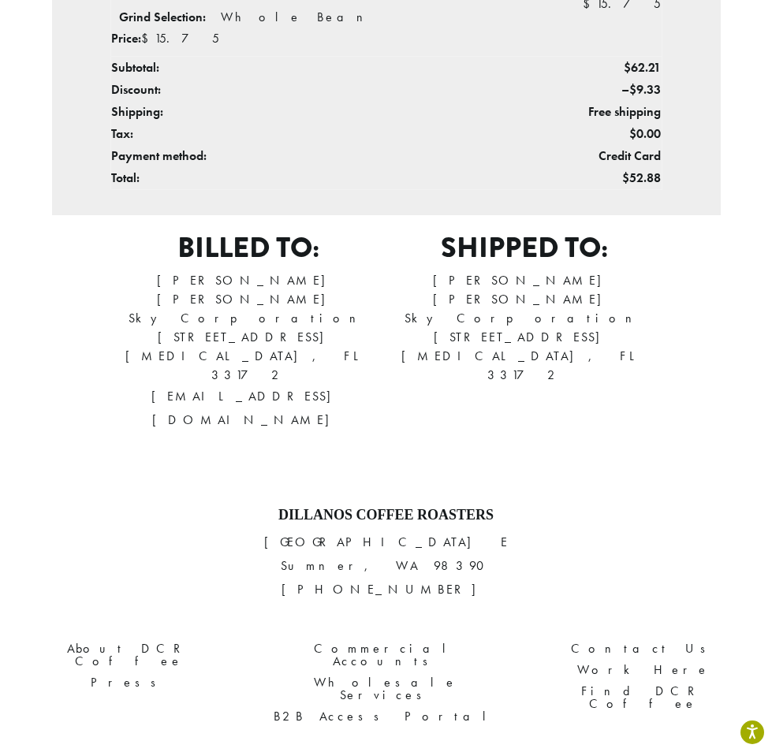
scroll to position [867, 0]
